Goal: Transaction & Acquisition: Purchase product/service

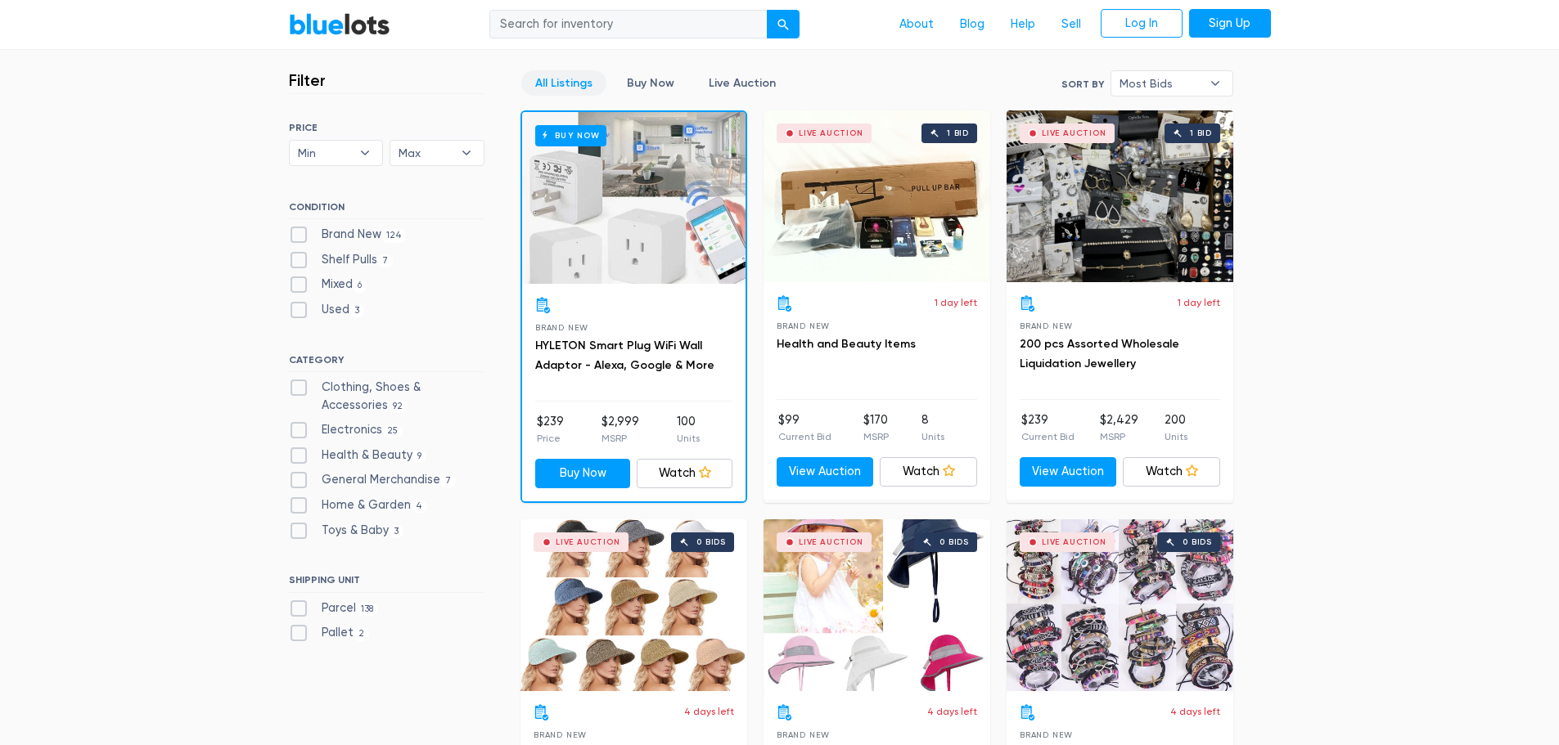
scroll to position [409, 0]
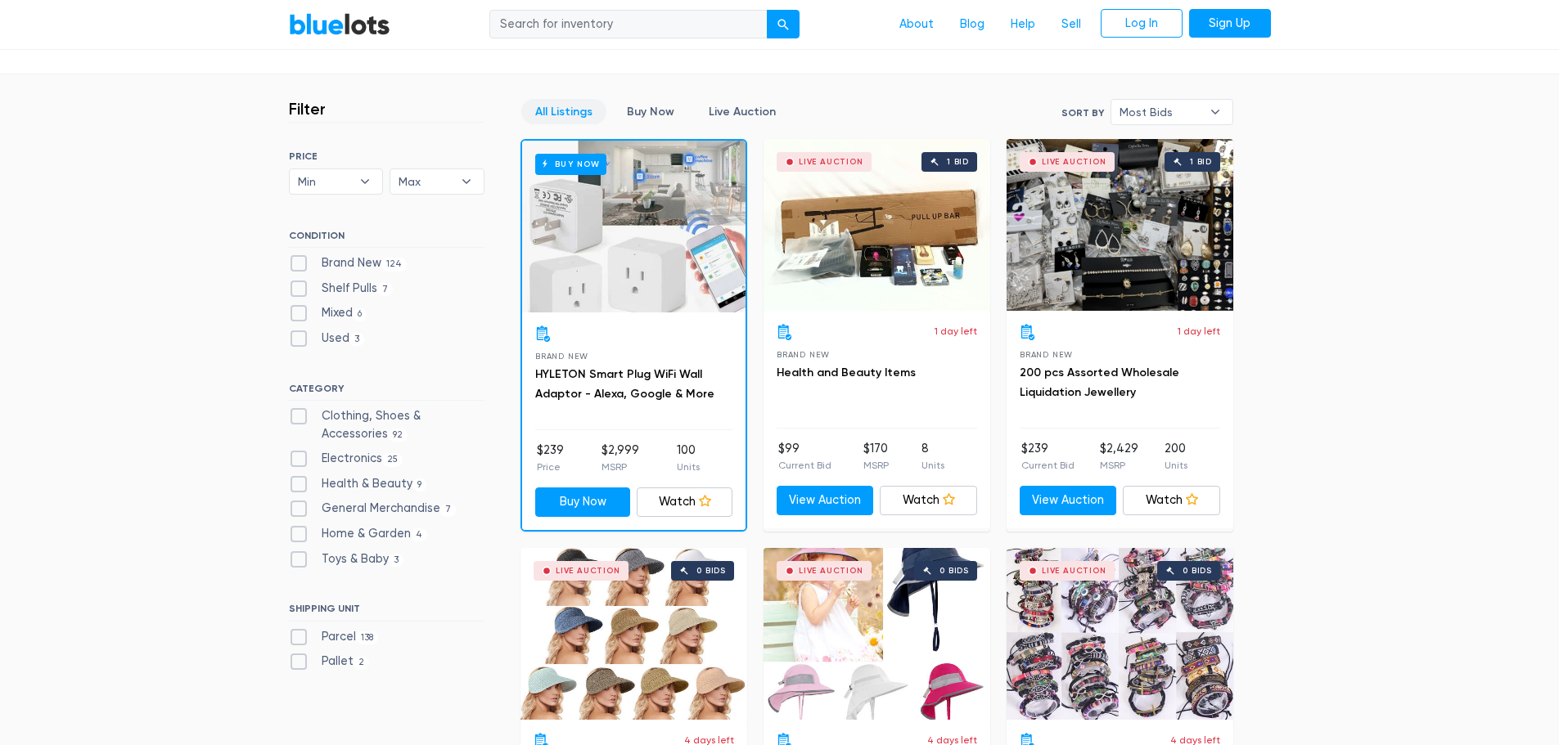
click at [656, 303] on div "Buy Now" at bounding box center [633, 227] width 223 height 172
drag, startPoint x: 670, startPoint y: 340, endPoint x: 601, endPoint y: 500, distance: 173.7
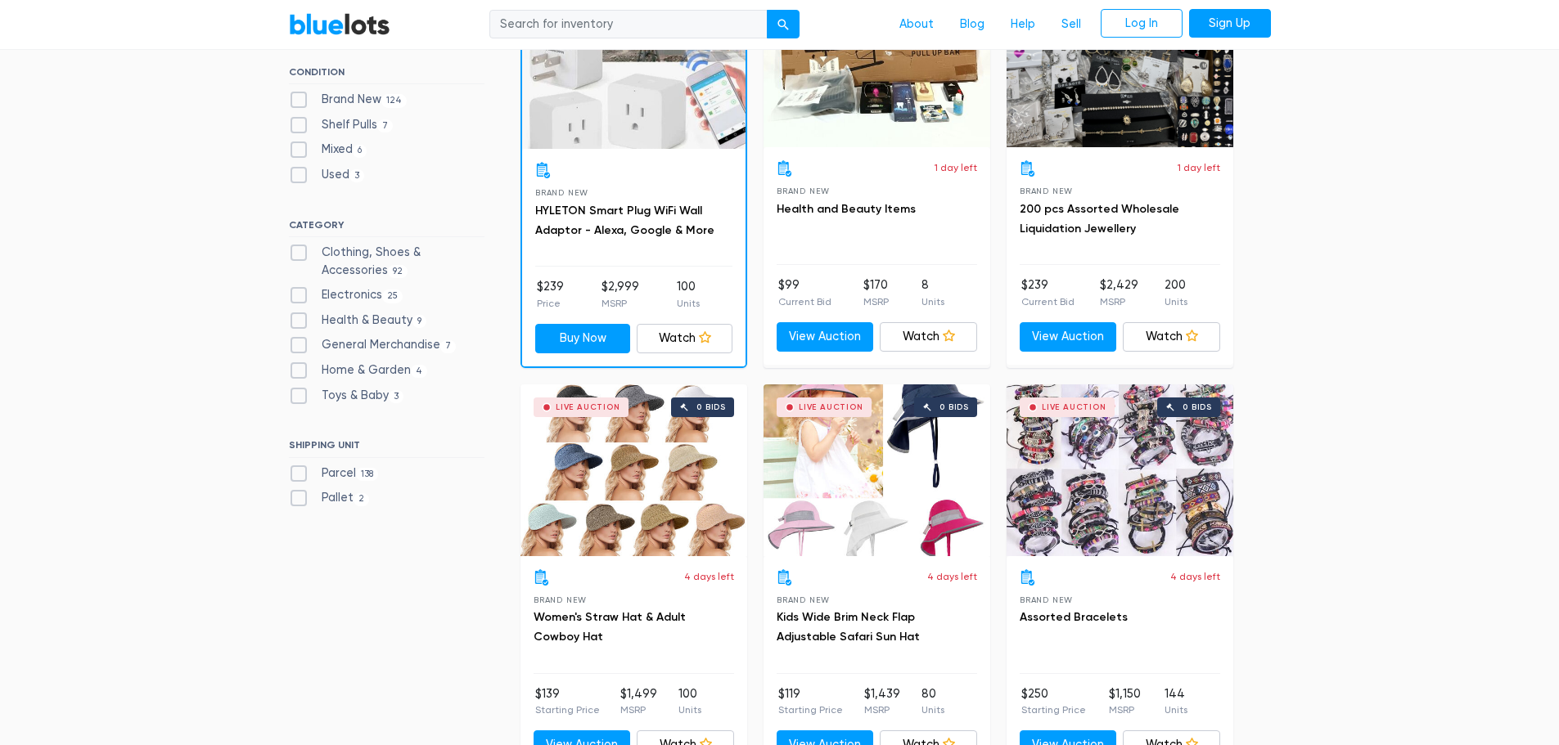
scroll to position [491, 0]
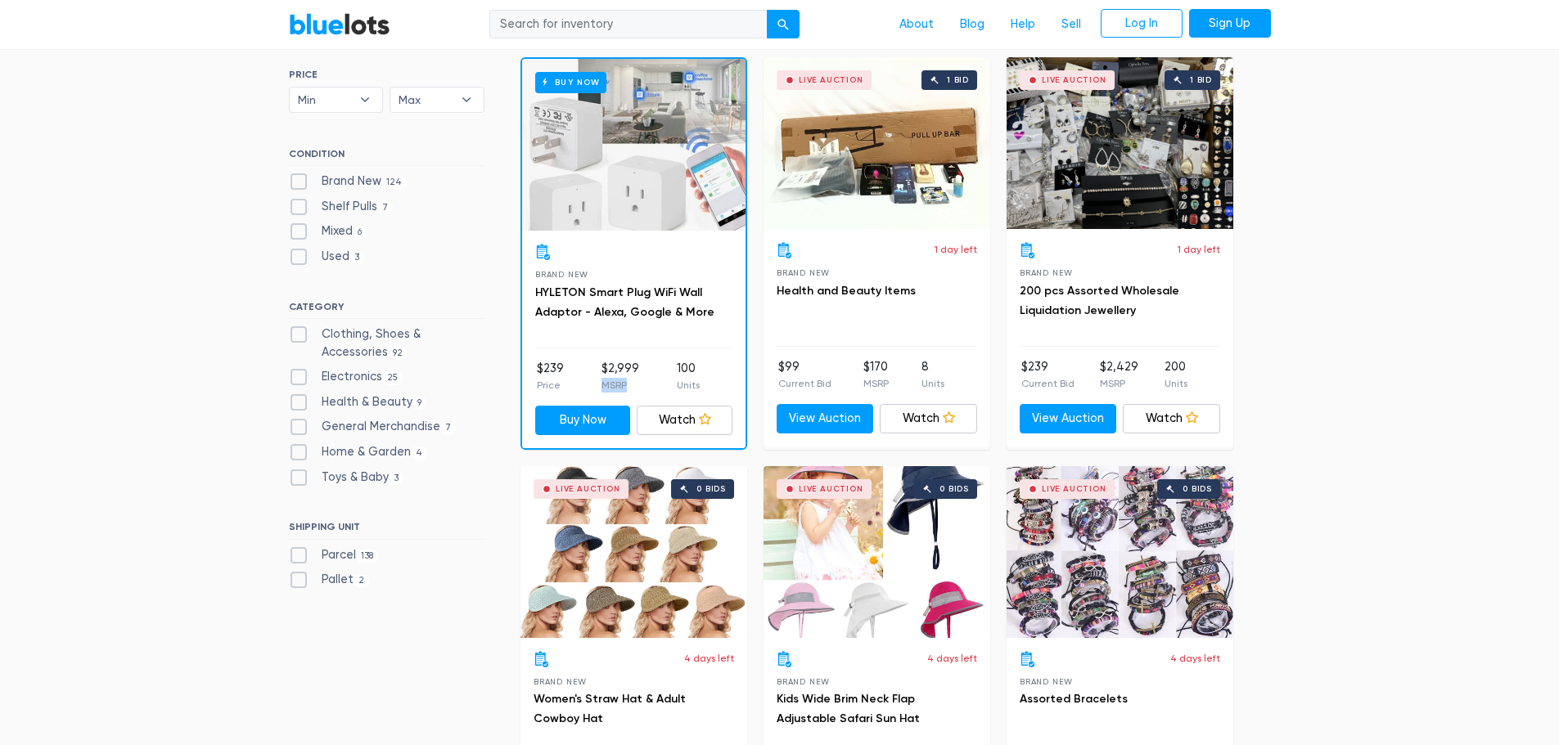
drag, startPoint x: 635, startPoint y: 385, endPoint x: 604, endPoint y: 385, distance: 31.1
click at [604, 385] on p "MSRP" at bounding box center [620, 385] width 38 height 15
copy p "MSRP"
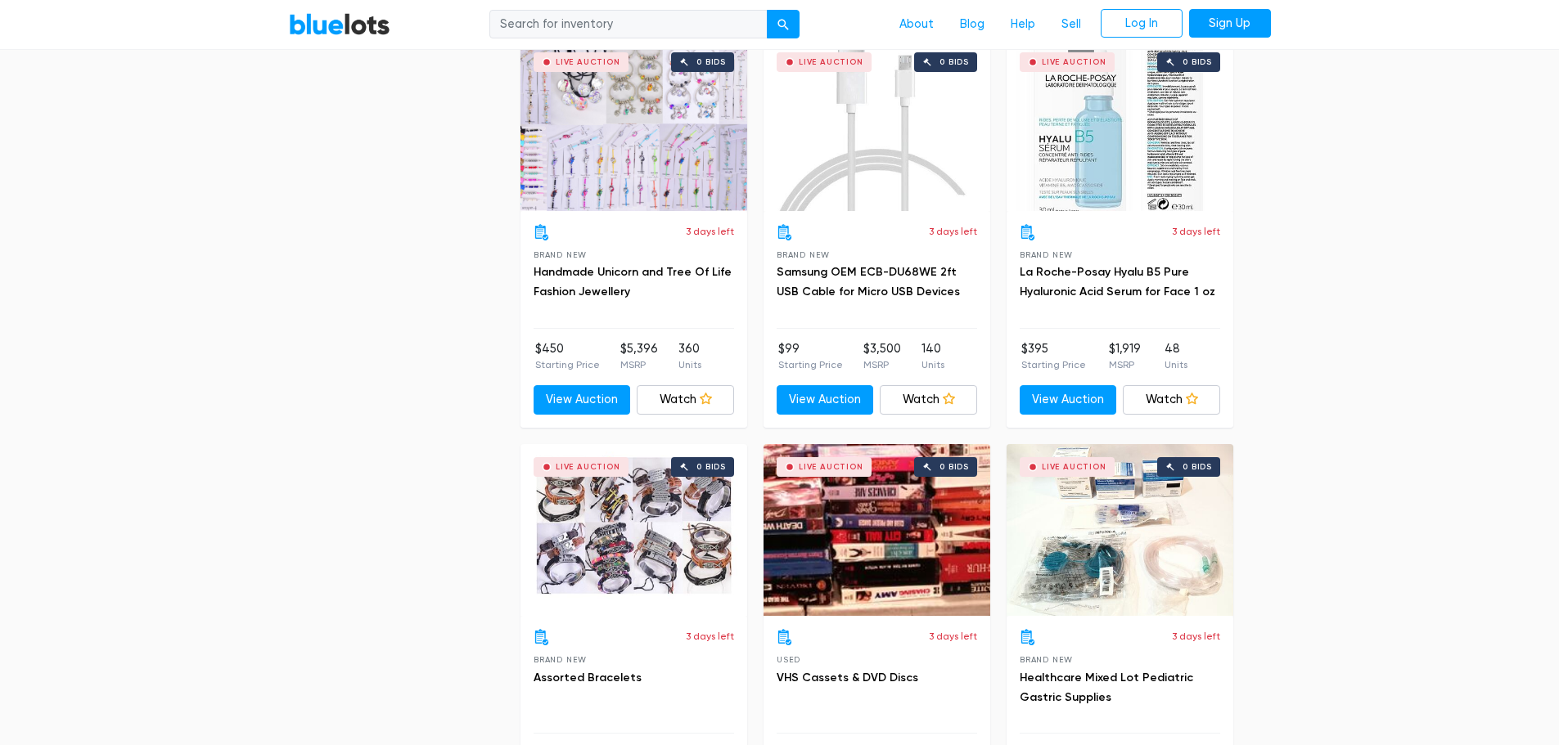
scroll to position [5646, 0]
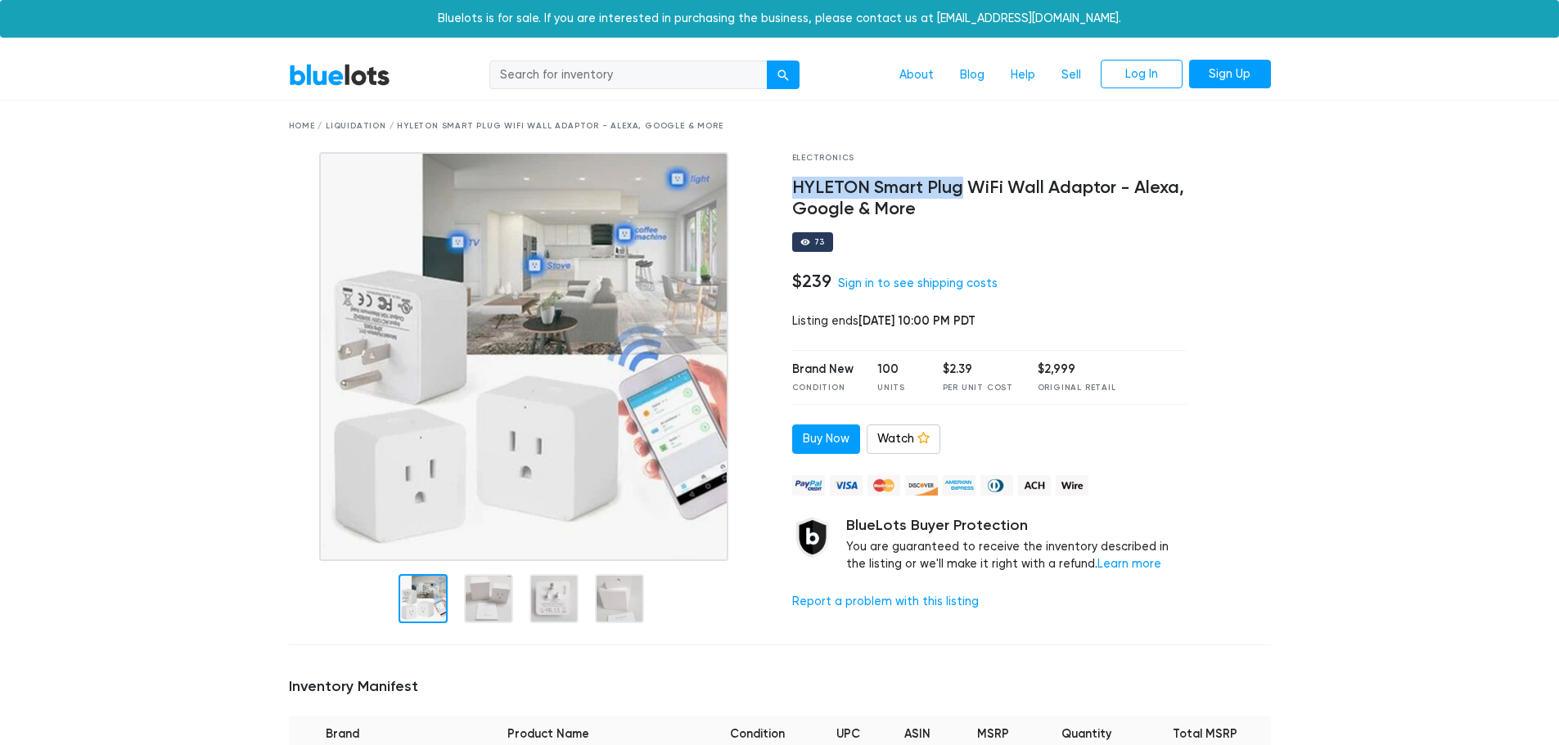
drag, startPoint x: 795, startPoint y: 189, endPoint x: 962, endPoint y: 187, distance: 167.8
click at [962, 187] on h4 "HYLETON Smart Plug WiFi Wall Adaptor - Alexa, Google & More" at bounding box center [989, 199] width 395 height 43
copy h4 "HYLETON Smart Plug"
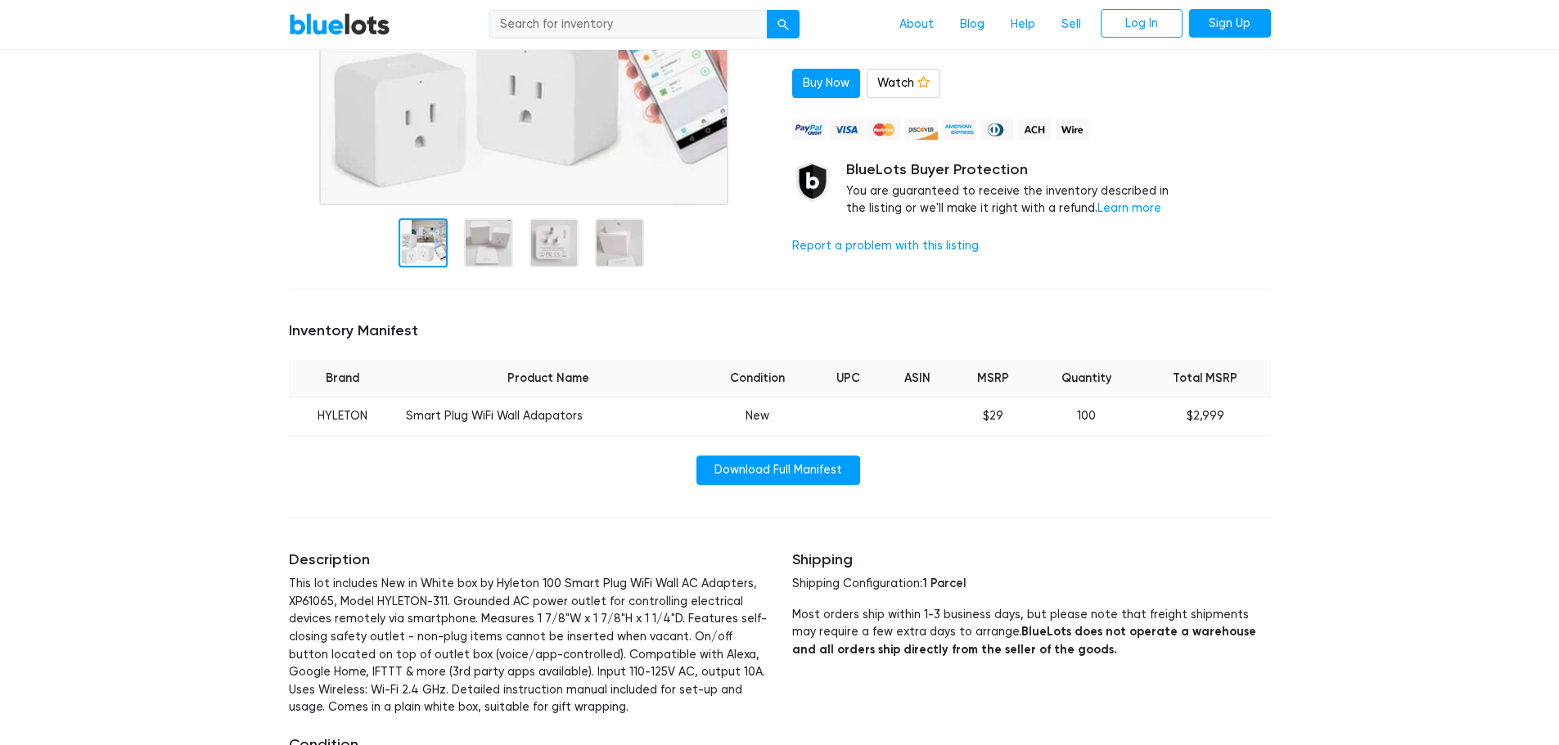
scroll to position [327, 0]
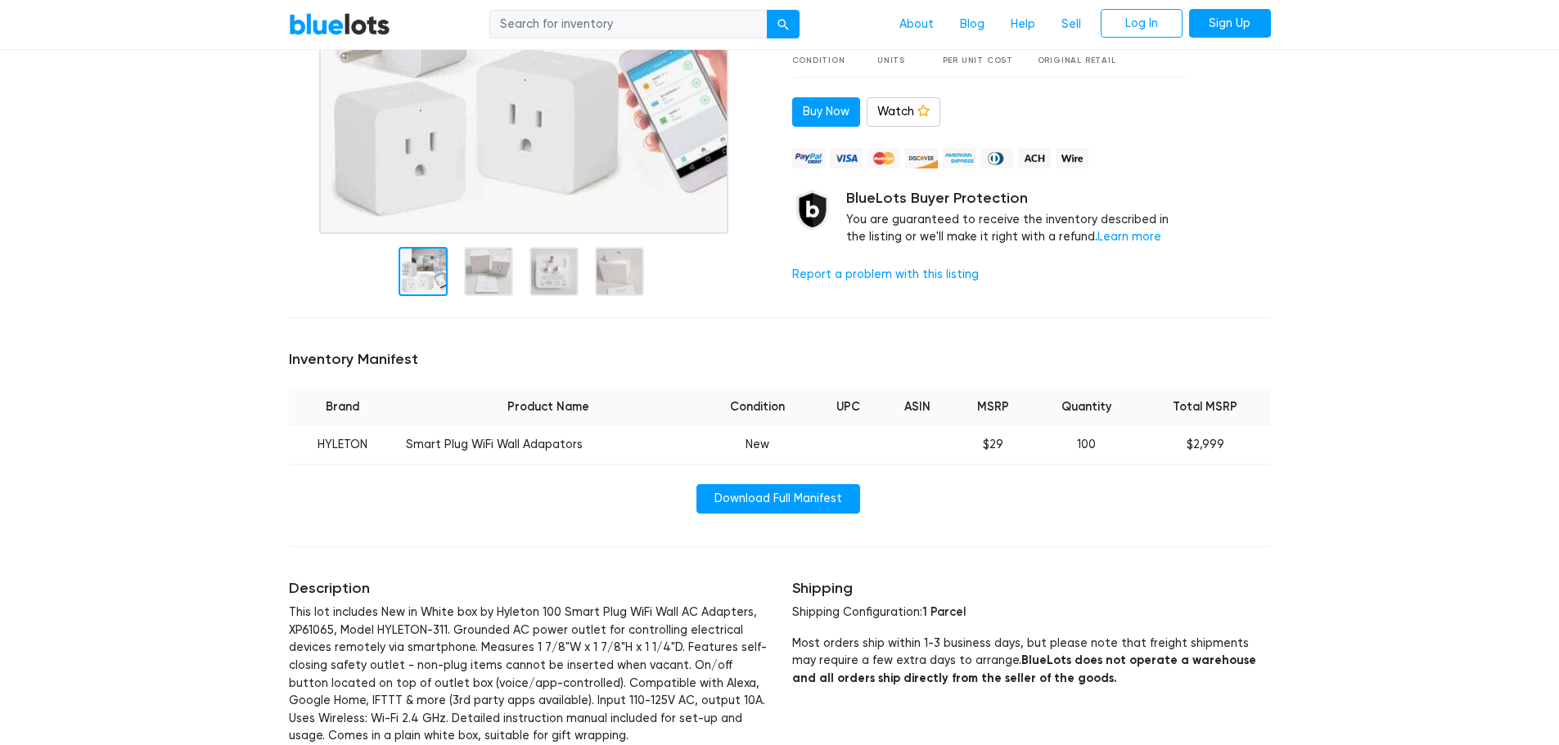
click at [404, 283] on div at bounding box center [422, 271] width 49 height 49
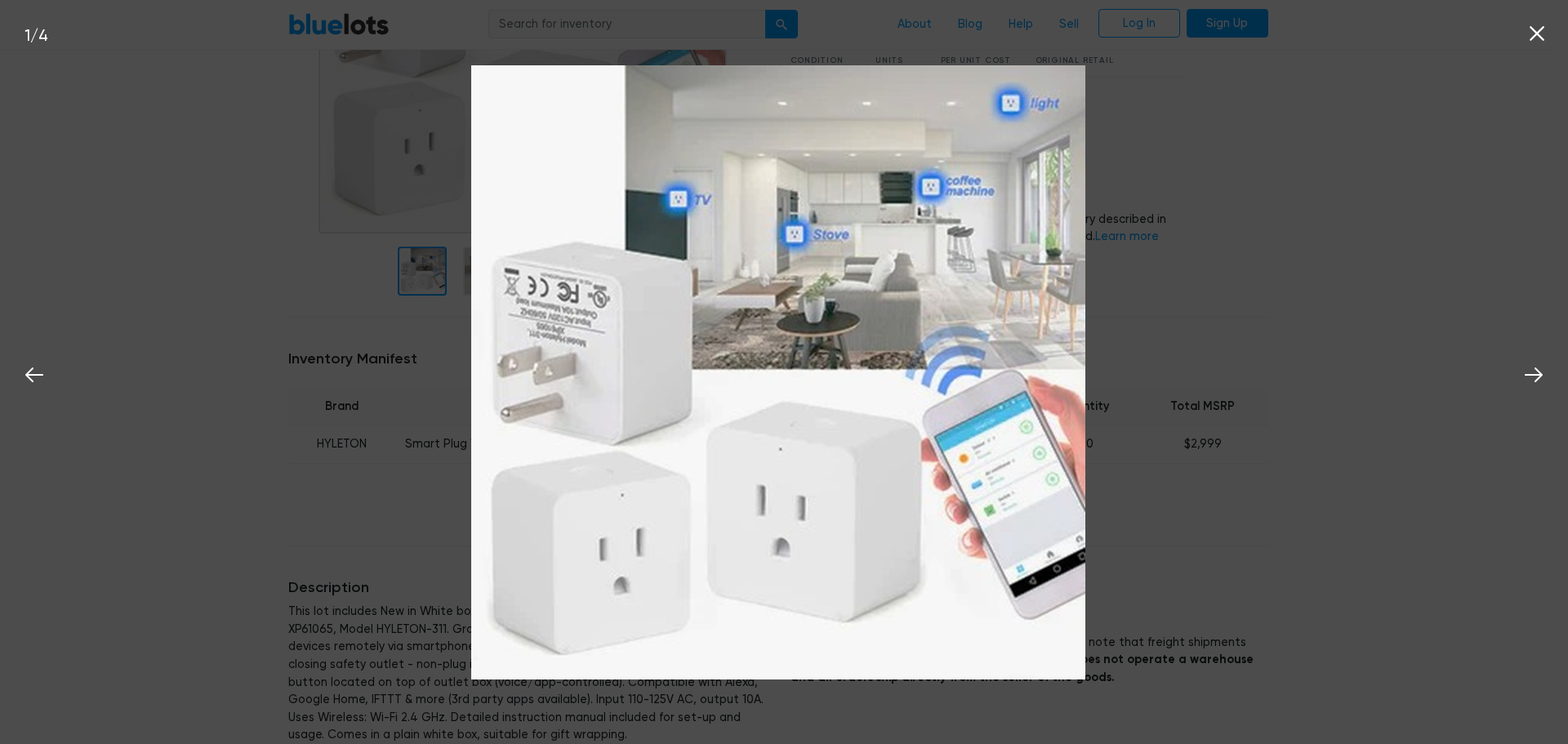
click at [1355, 281] on div "1 / 4" at bounding box center [784, 372] width 1568 height 744
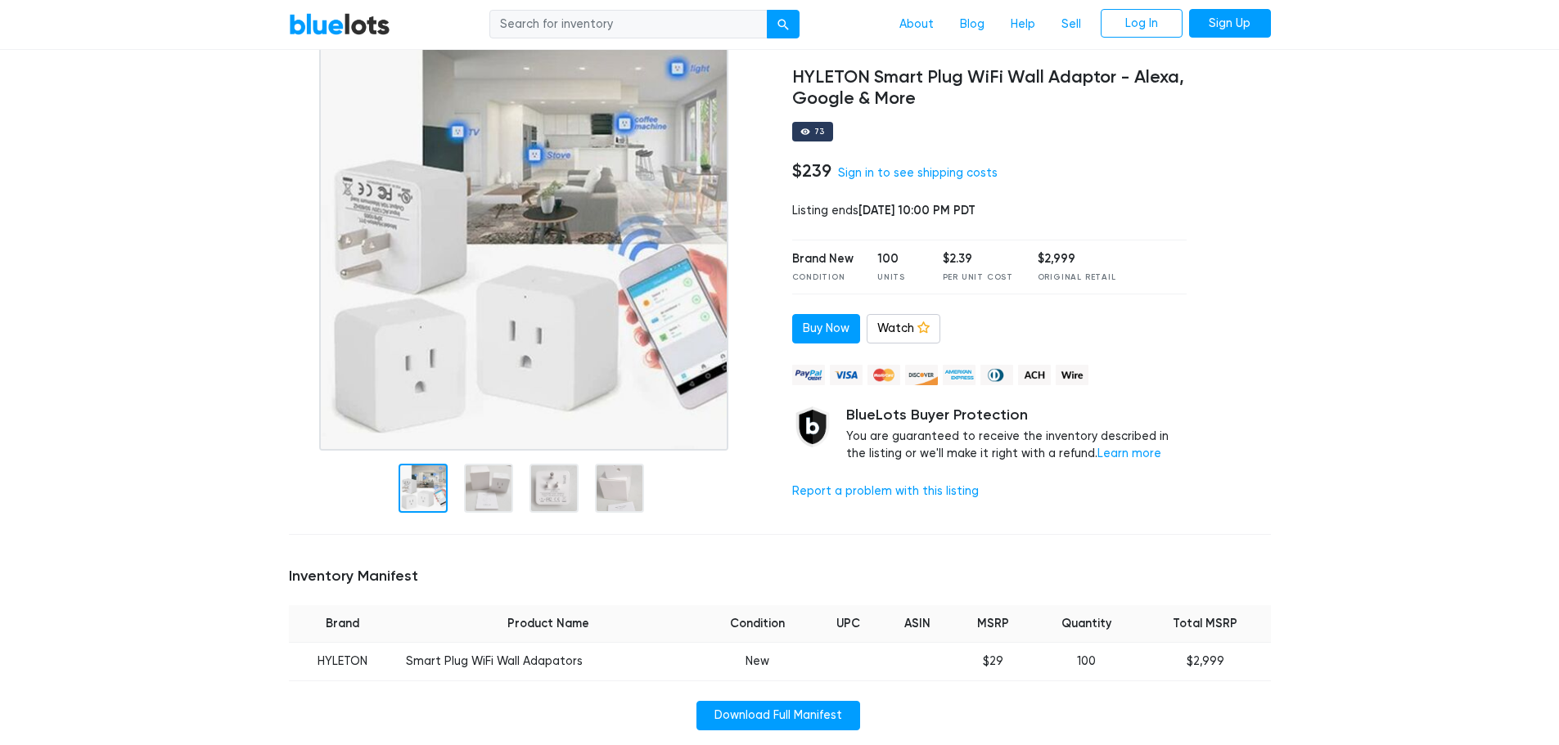
scroll to position [82, 0]
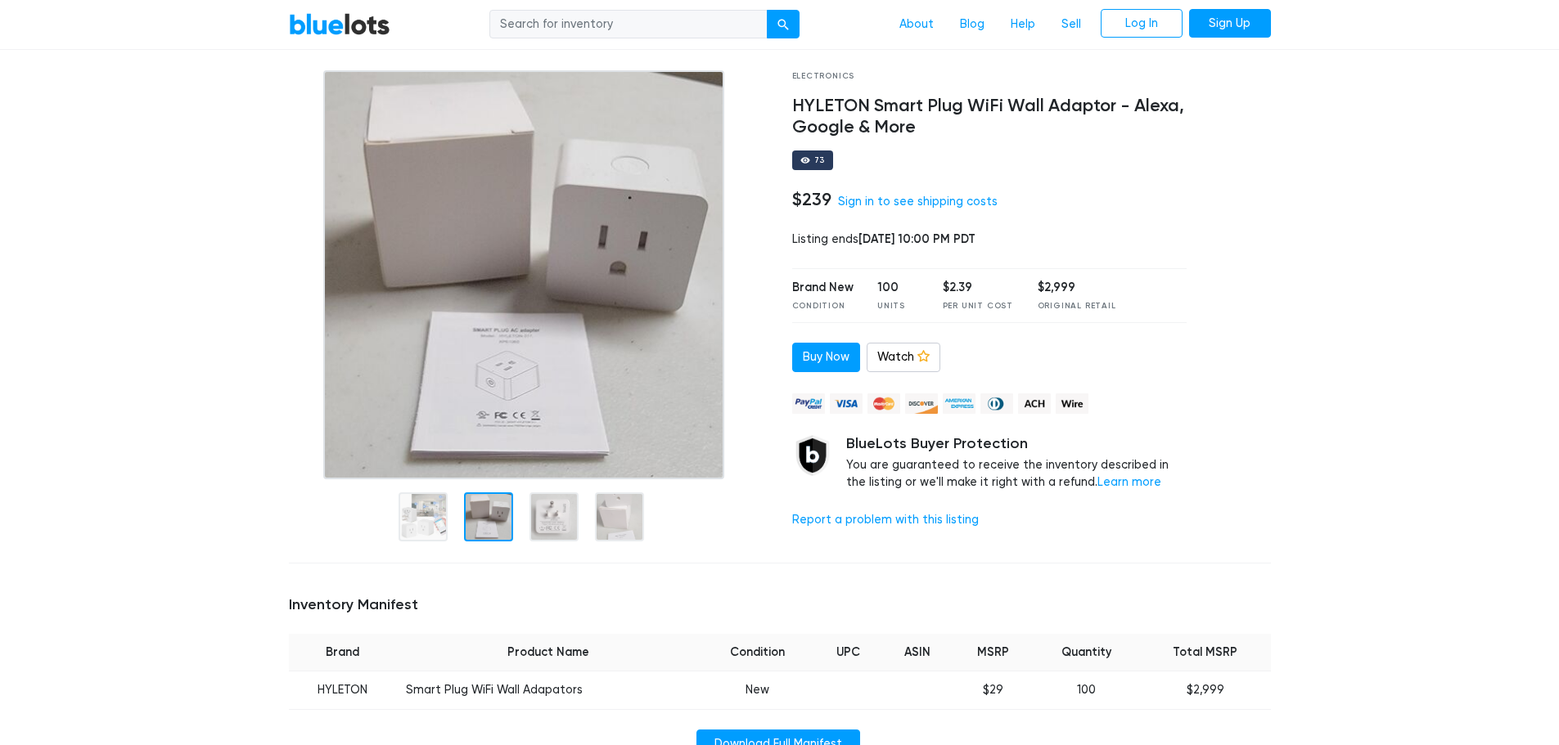
click at [493, 515] on div at bounding box center [488, 517] width 49 height 49
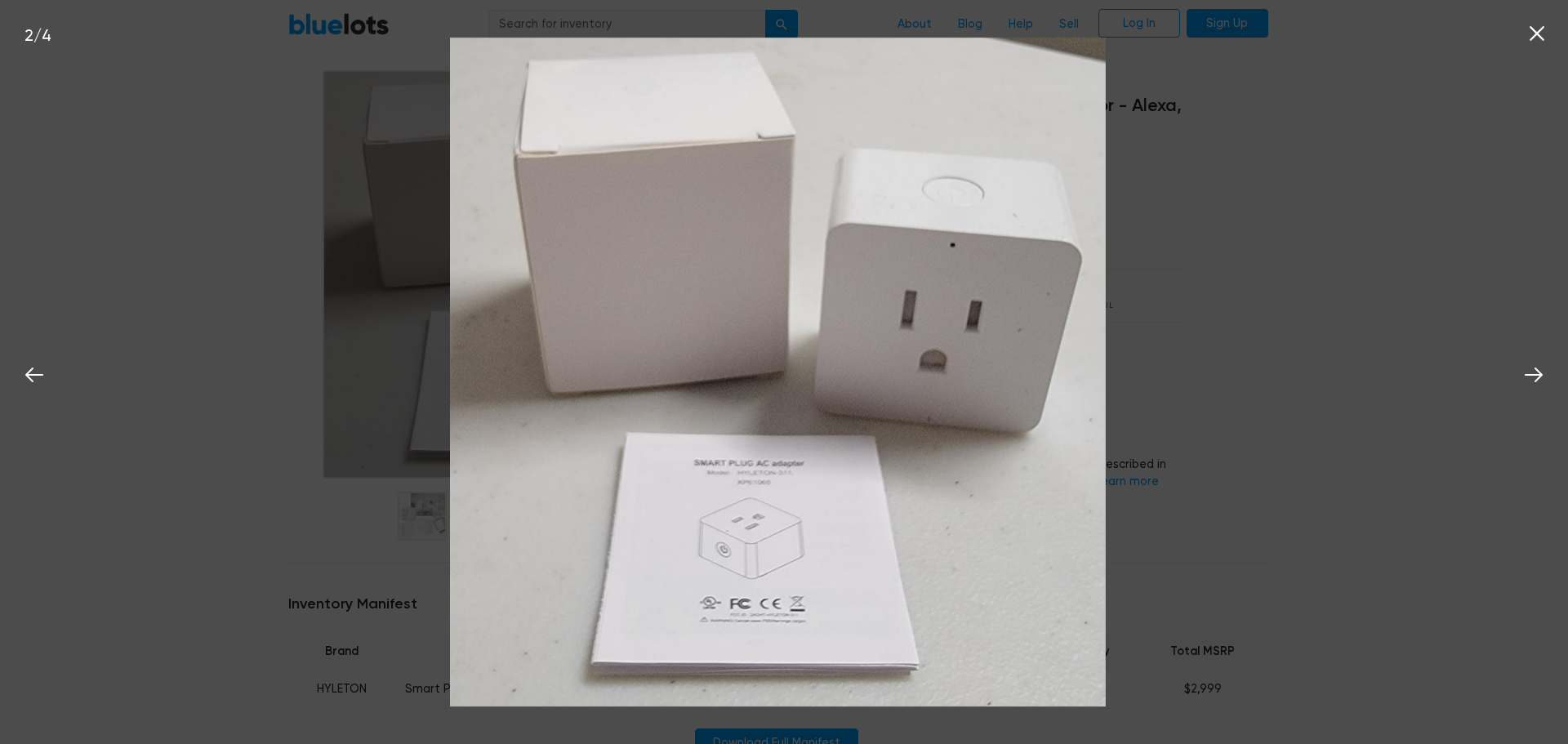
click at [1398, 386] on div "2 / 4" at bounding box center [784, 372] width 1568 height 744
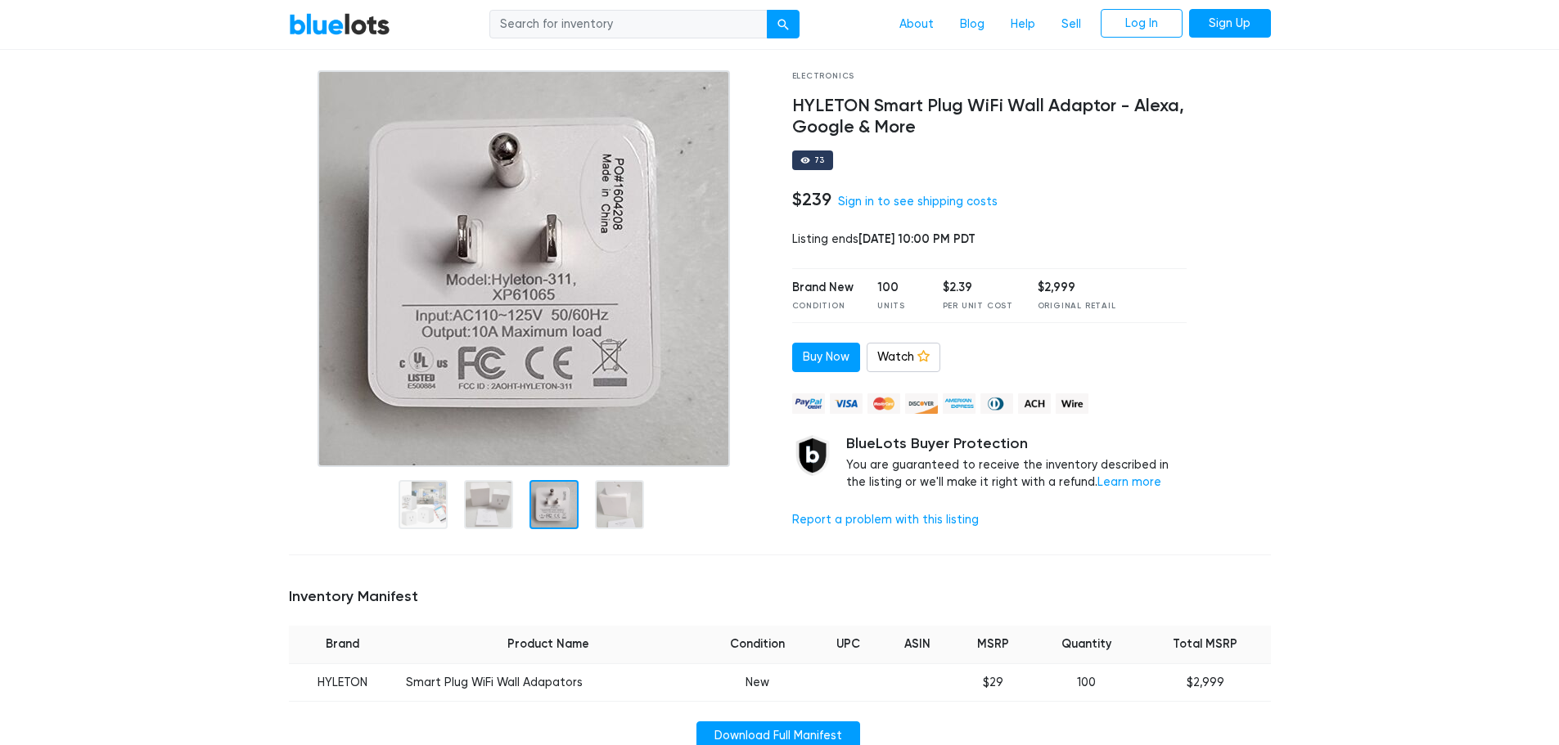
click at [570, 527] on div at bounding box center [553, 504] width 49 height 49
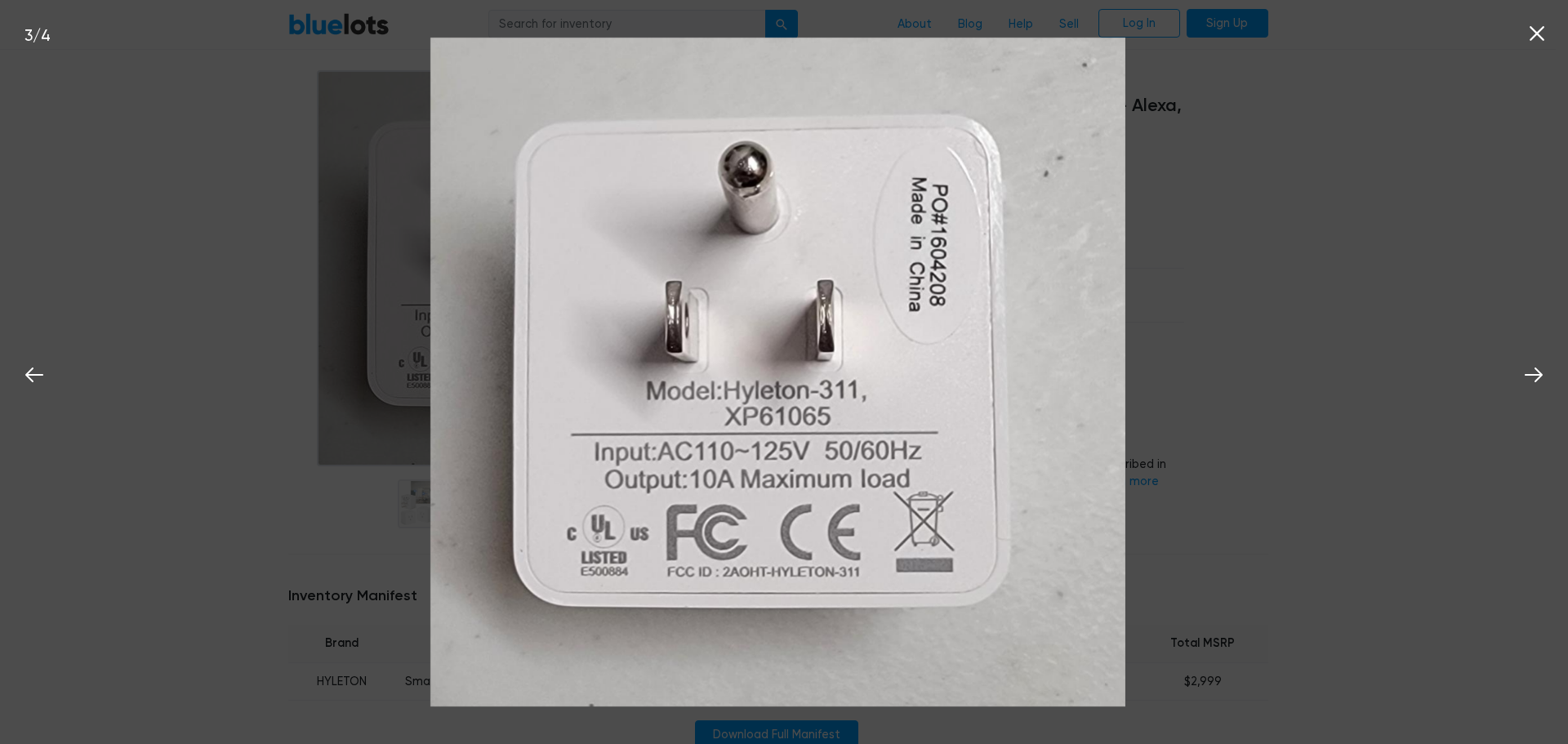
click at [361, 501] on div "3 / 4" at bounding box center [784, 372] width 1568 height 744
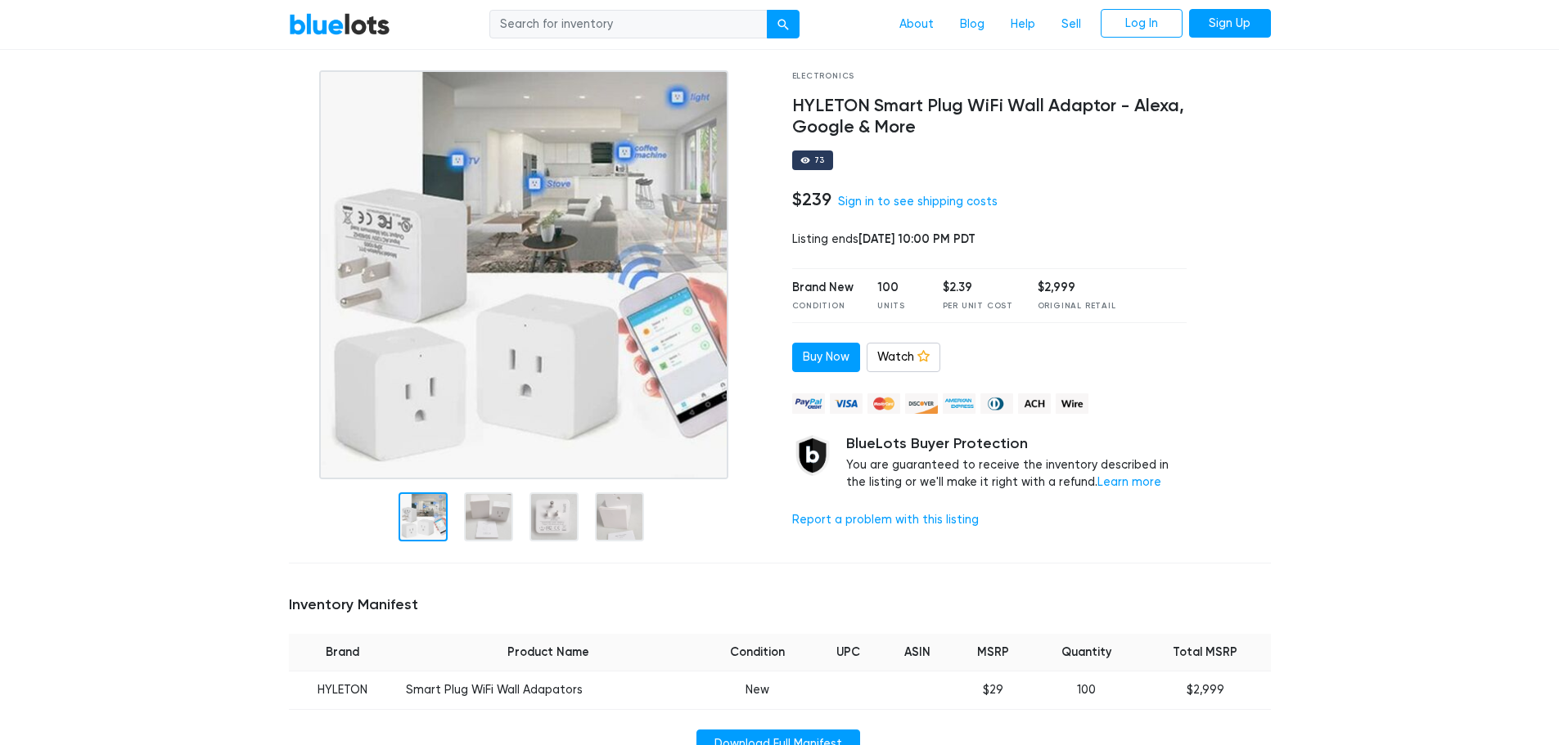
click at [399, 497] on div at bounding box center [422, 517] width 49 height 49
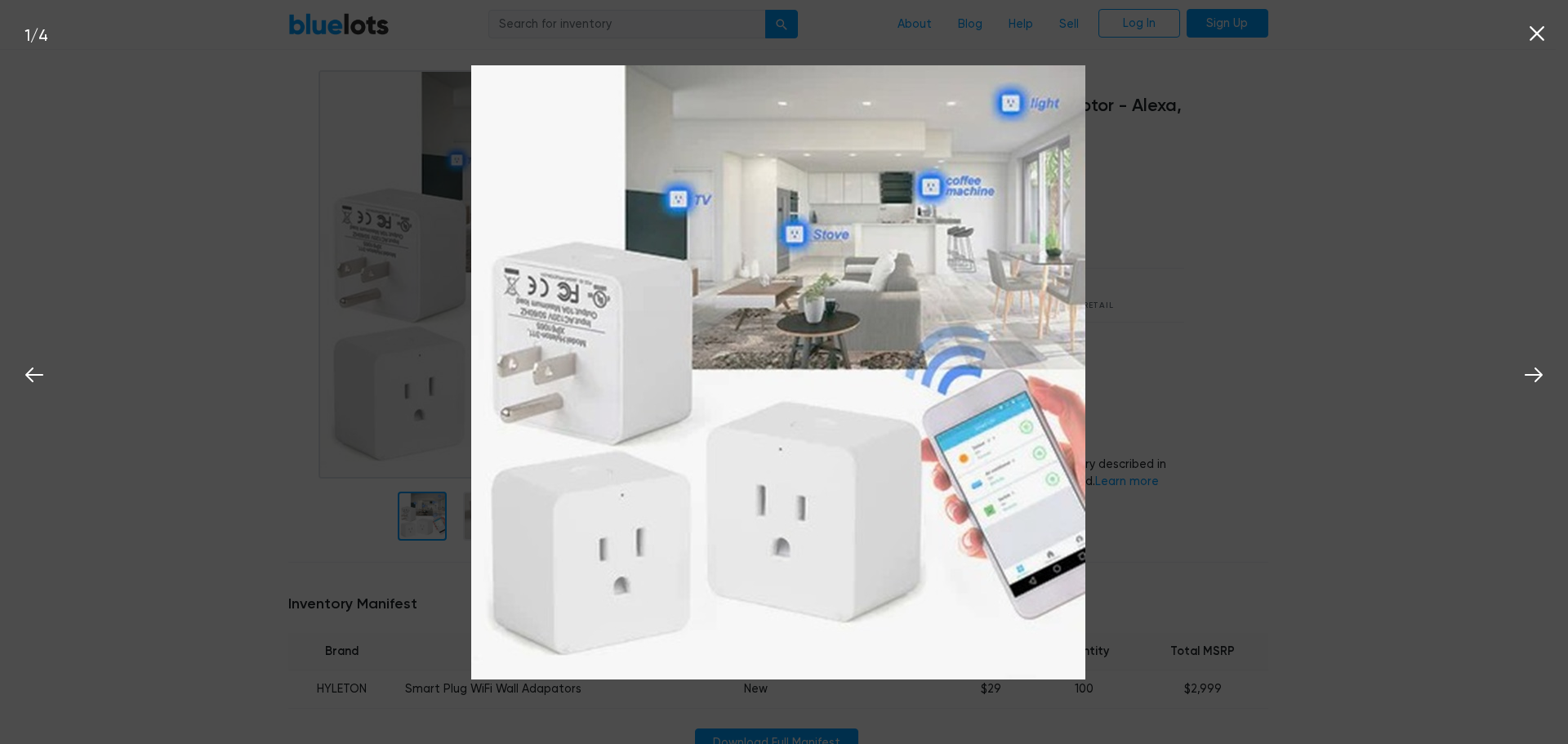
click at [424, 507] on div "1 / 4" at bounding box center [784, 372] width 1568 height 744
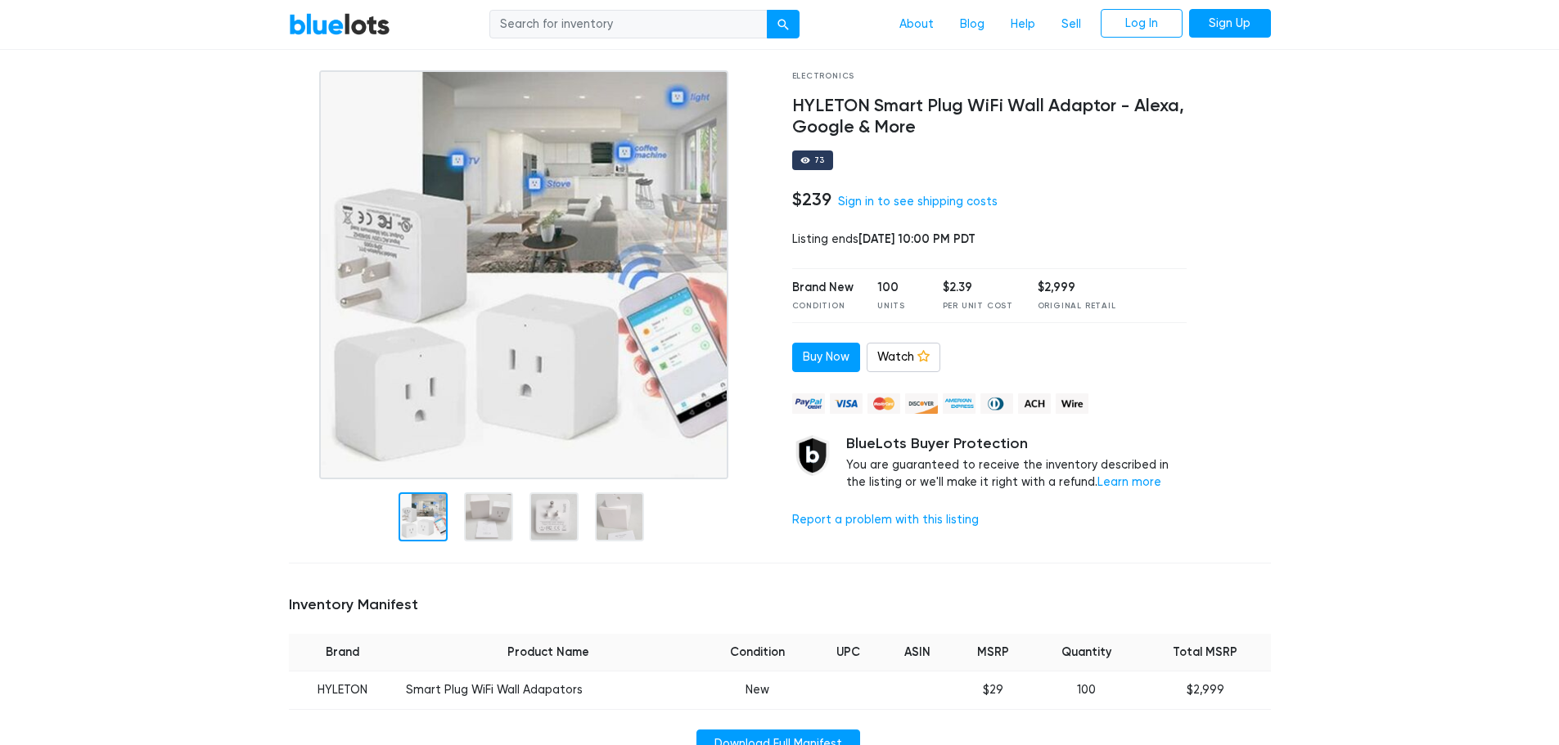
click at [408, 510] on div at bounding box center [422, 517] width 49 height 49
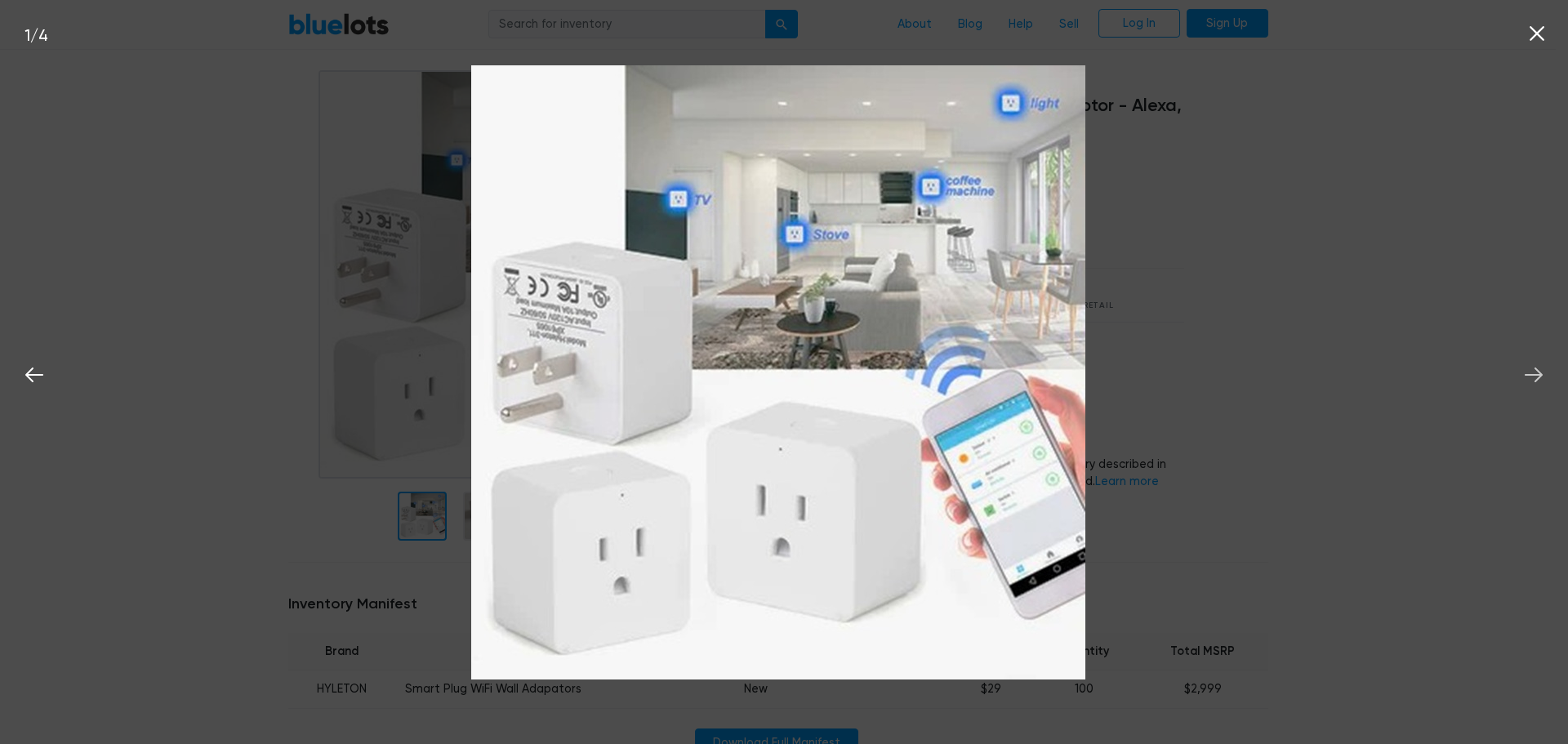
click at [1537, 373] on icon at bounding box center [1533, 374] width 25 height 25
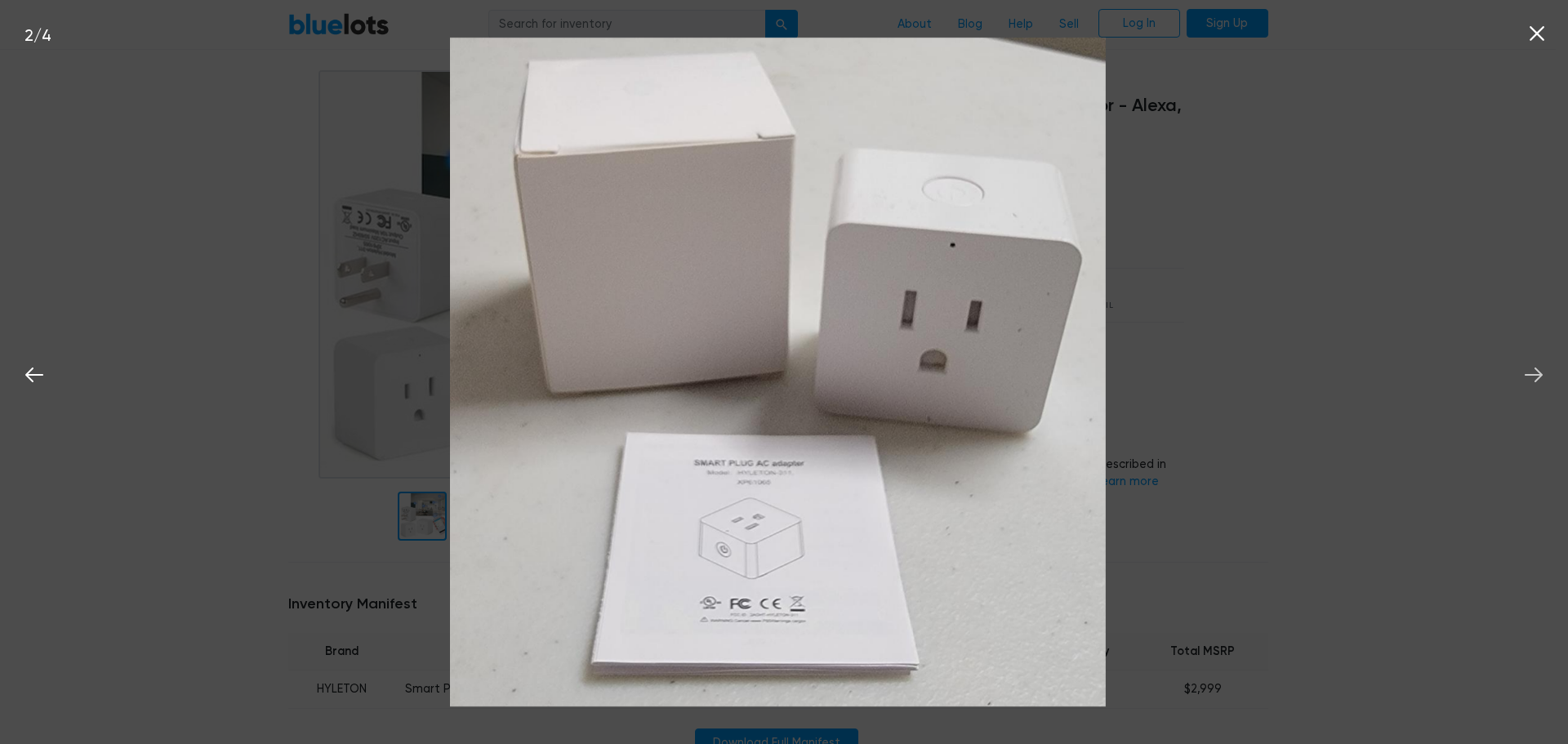
click at [1536, 370] on icon at bounding box center [1534, 374] width 18 height 15
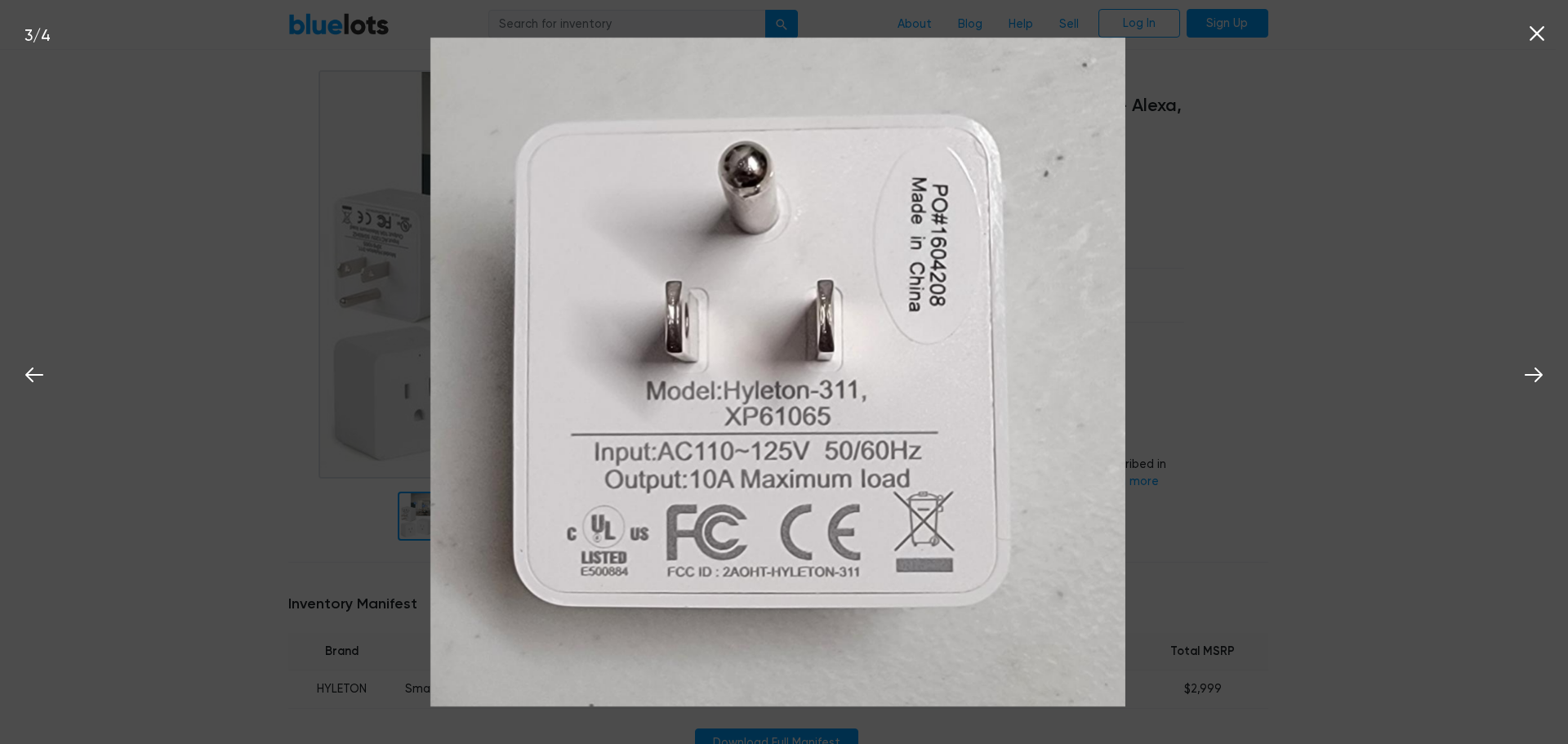
click at [1251, 244] on div "3 / 4" at bounding box center [784, 372] width 1568 height 744
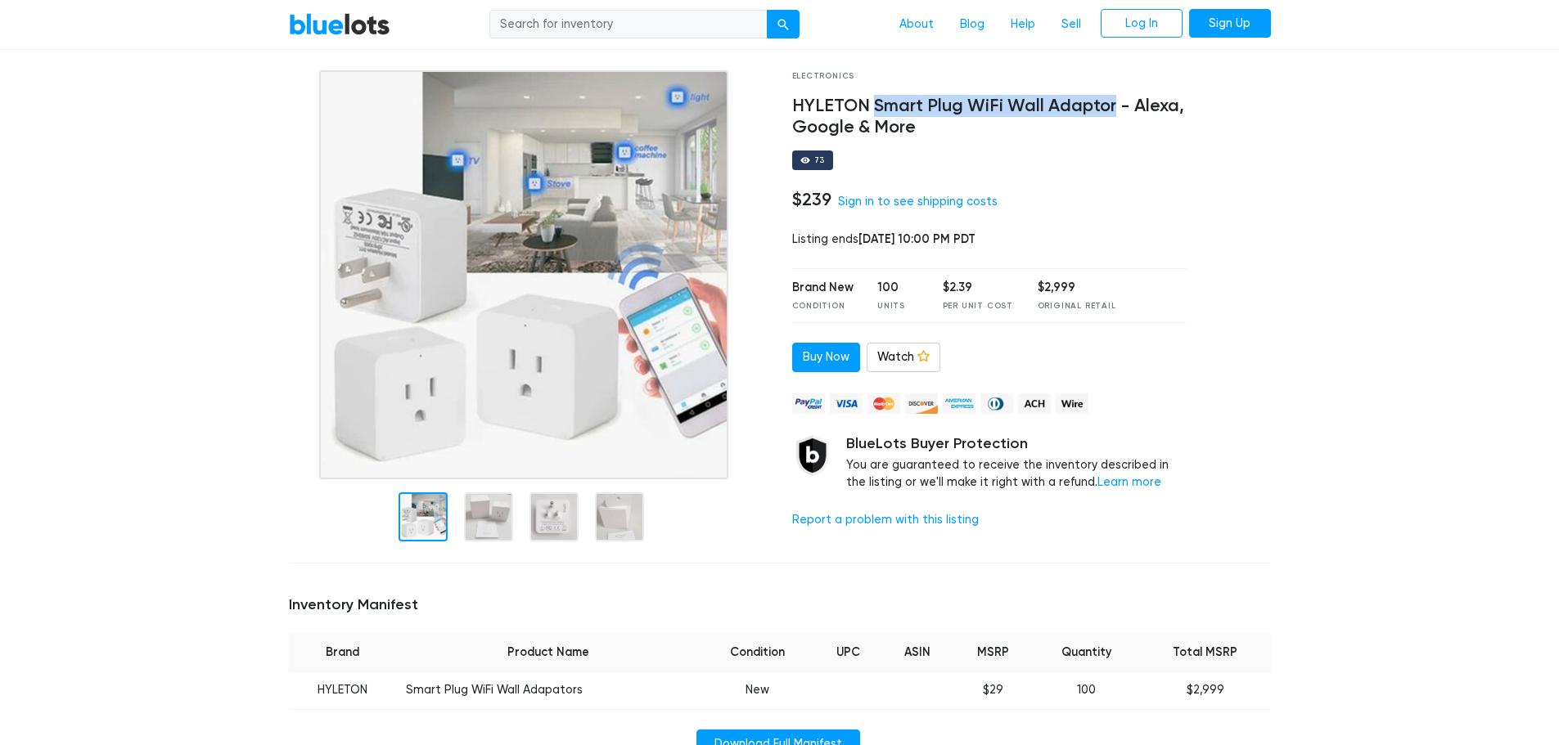
drag, startPoint x: 876, startPoint y: 104, endPoint x: 1114, endPoint y: 106, distance: 238.1
click at [1114, 106] on h4 "HYLETON Smart Plug WiFi Wall Adaptor - Alexa, Google & More" at bounding box center [989, 117] width 395 height 43
copy h4 "Smart Plug WiFi Wall Adaptor"
